Goal: Browse casually: Explore the website without a specific task or goal

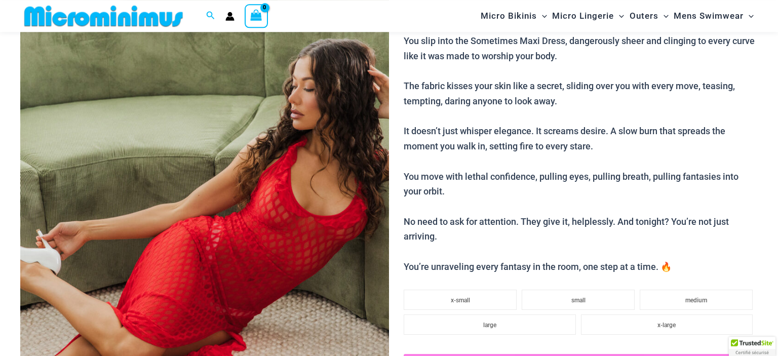
scroll to position [134, 0]
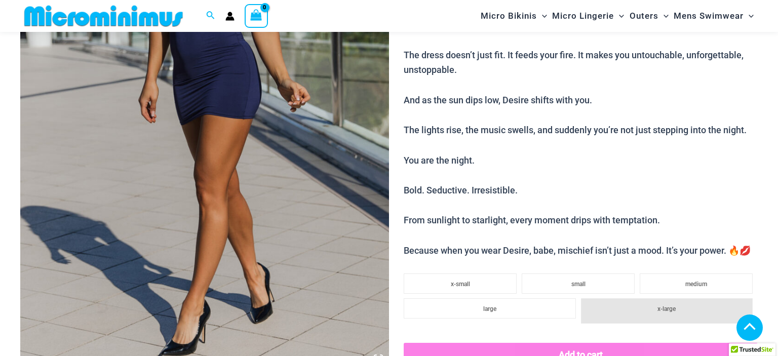
scroll to position [490, 0]
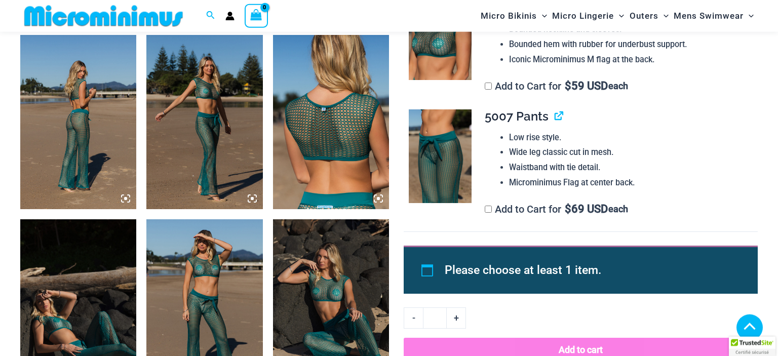
scroll to position [633, 0]
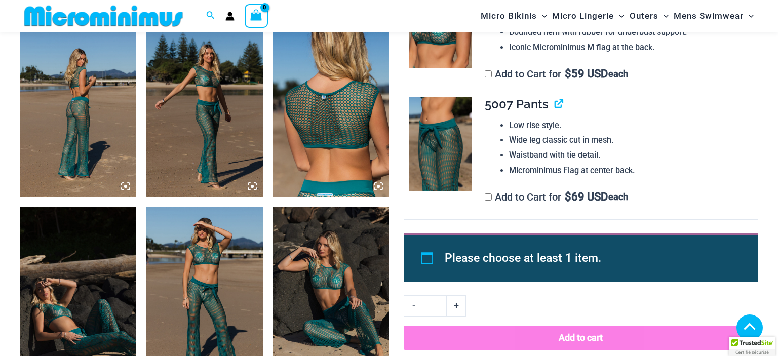
click at [82, 146] on img at bounding box center [78, 110] width 116 height 174
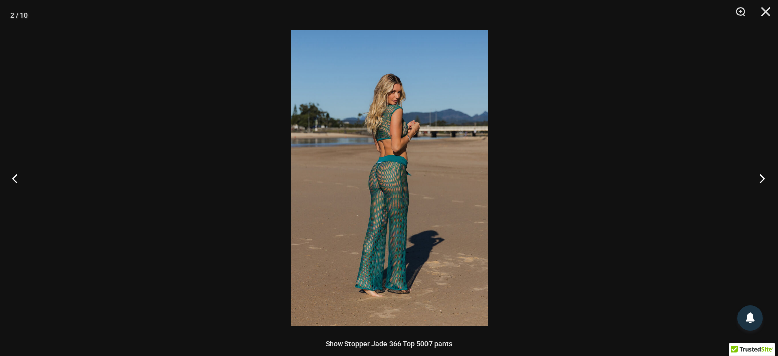
click at [763, 176] on button "Next" at bounding box center [759, 178] width 38 height 51
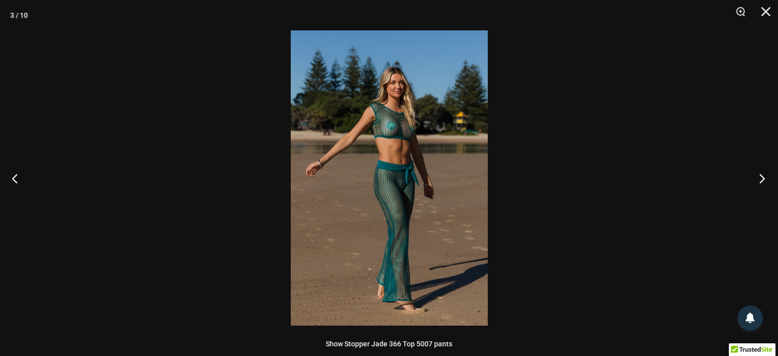
click at [763, 176] on button "Next" at bounding box center [759, 178] width 38 height 51
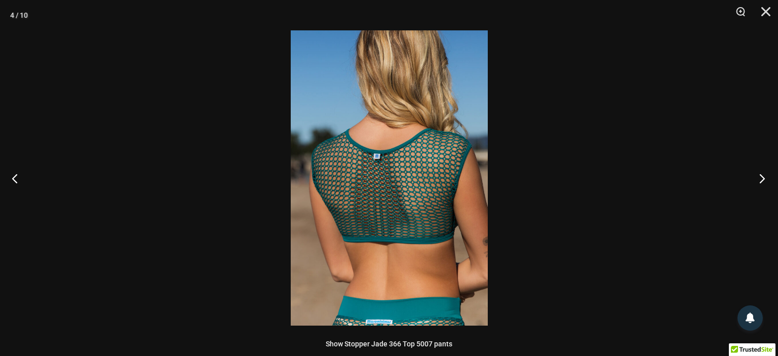
click at [763, 176] on button "Next" at bounding box center [759, 178] width 38 height 51
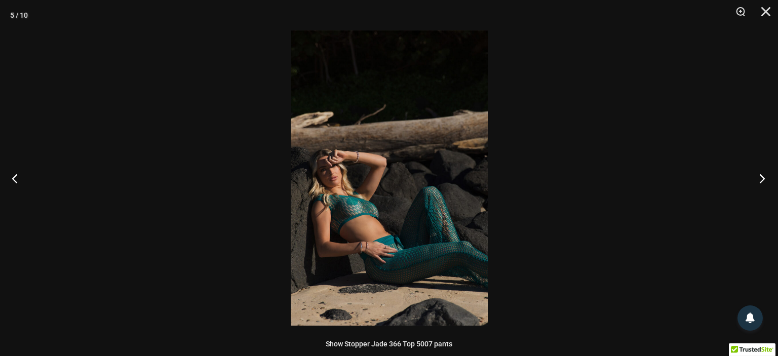
click at [763, 176] on button "Next" at bounding box center [759, 178] width 38 height 51
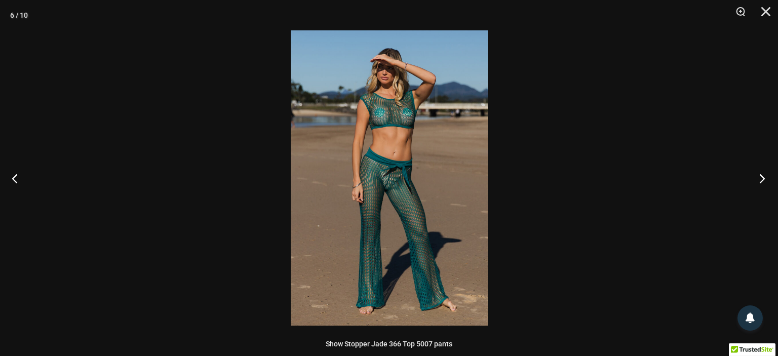
click at [763, 176] on button "Next" at bounding box center [759, 178] width 38 height 51
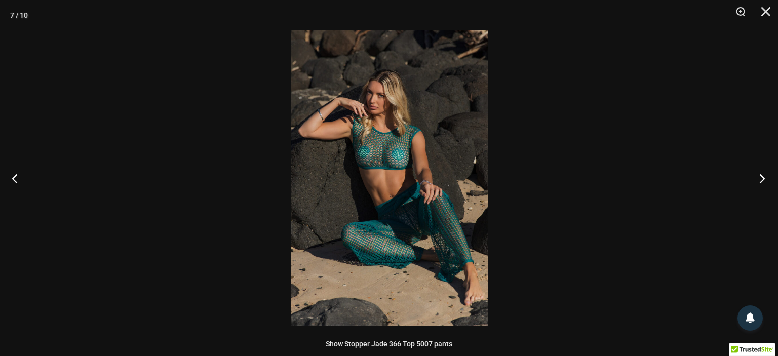
click at [763, 176] on button "Next" at bounding box center [759, 178] width 38 height 51
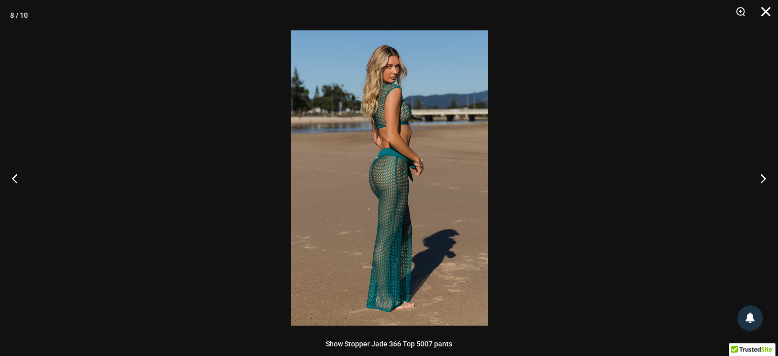
click at [767, 16] on button "Close" at bounding box center [762, 15] width 25 height 30
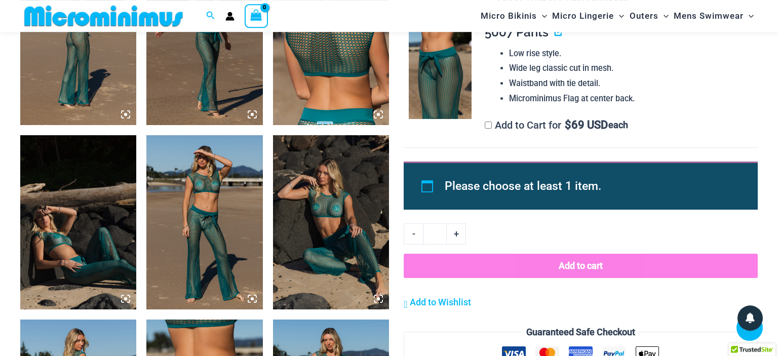
scroll to position [704, 0]
